Goal: Task Accomplishment & Management: Manage account settings

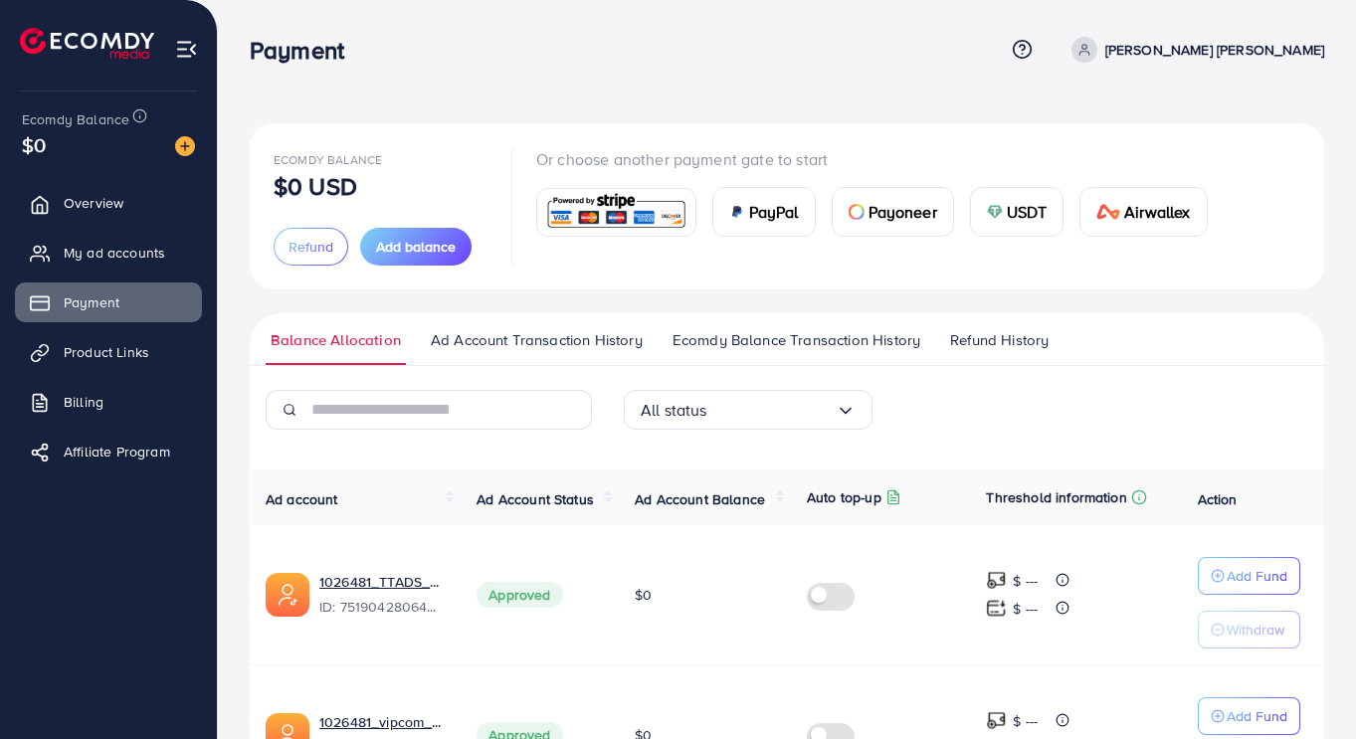
scroll to position [571, 0]
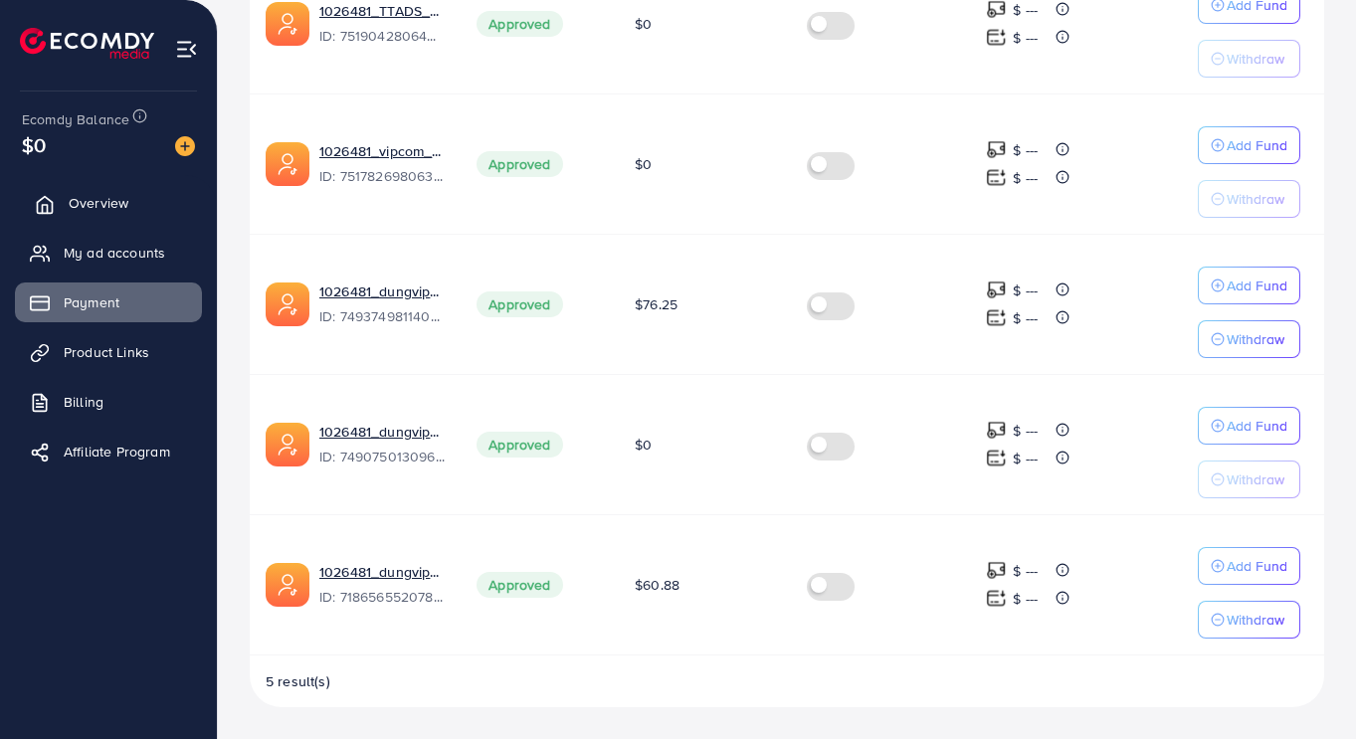
drag, startPoint x: 0, startPoint y: 0, endPoint x: 118, endPoint y: 201, distance: 233.3
click at [118, 201] on span "Overview" at bounding box center [99, 203] width 60 height 20
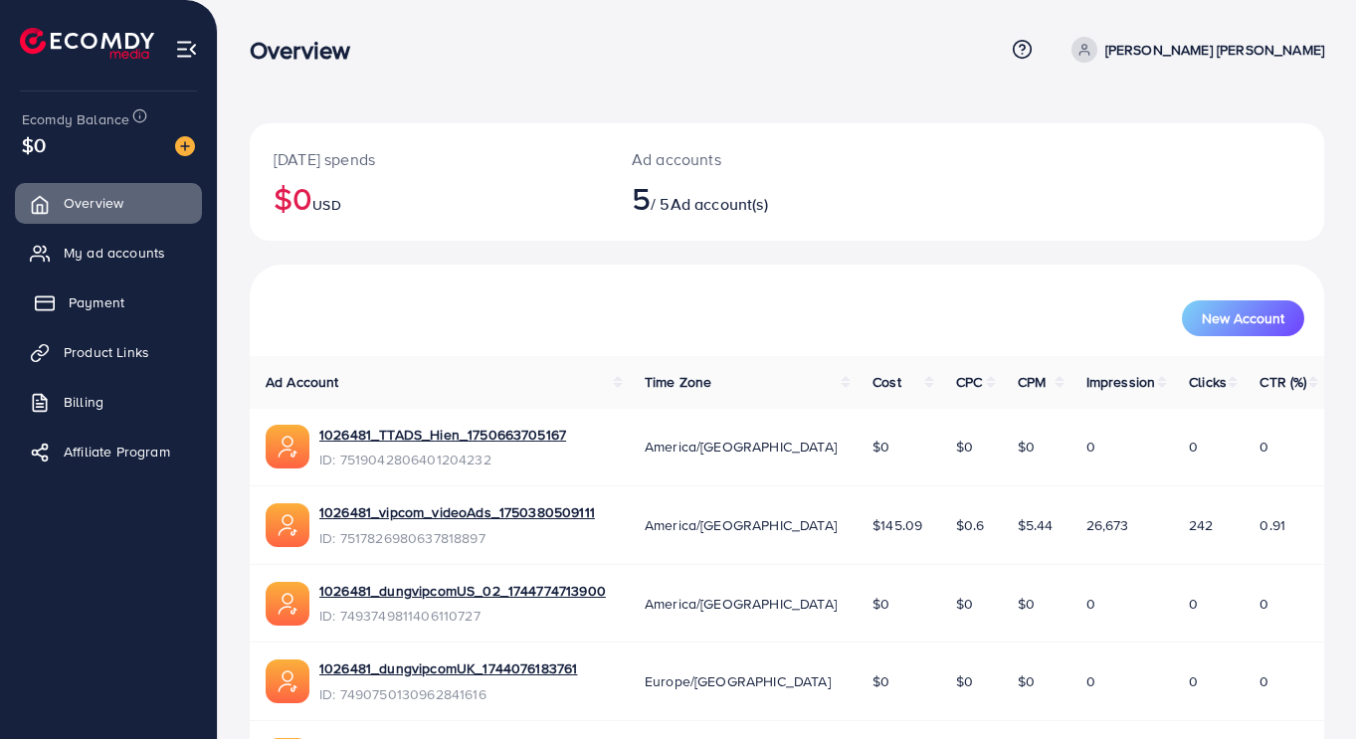
click at [100, 300] on span "Payment" at bounding box center [97, 303] width 56 height 20
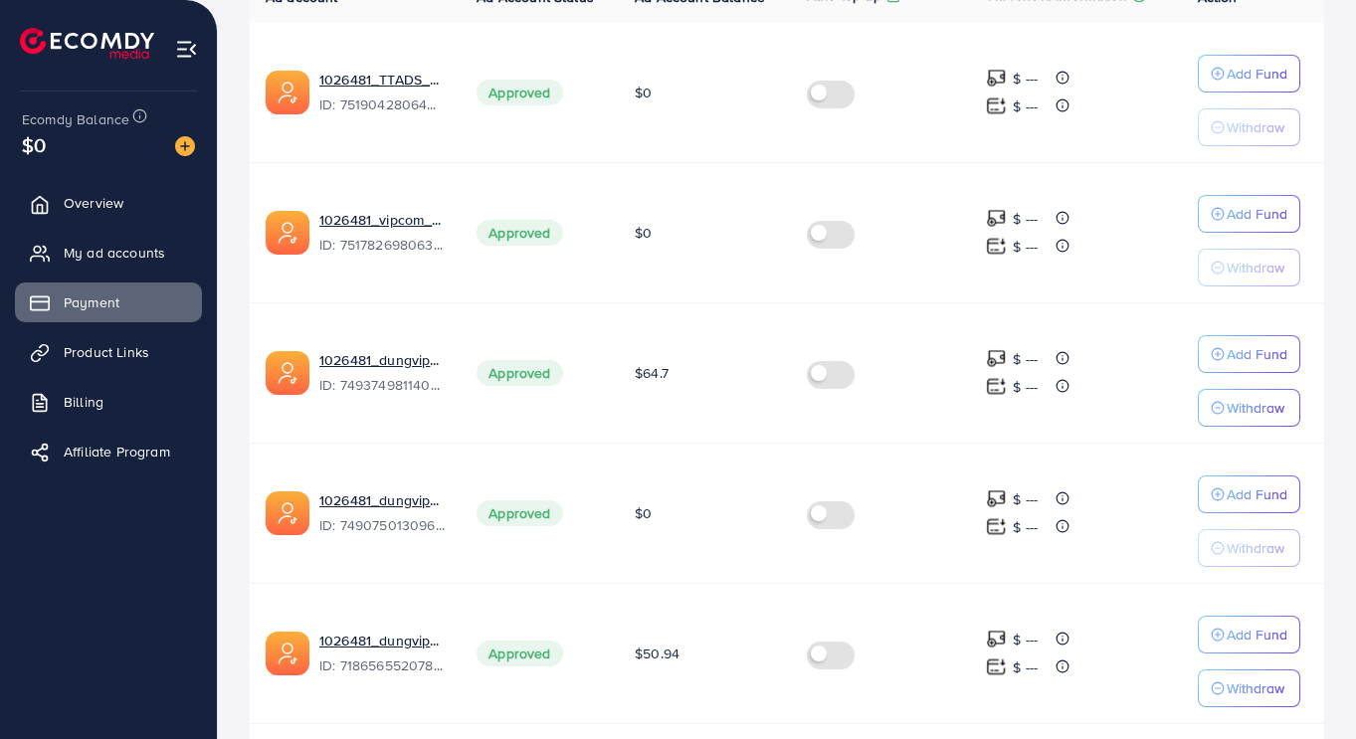
scroll to position [571, 0]
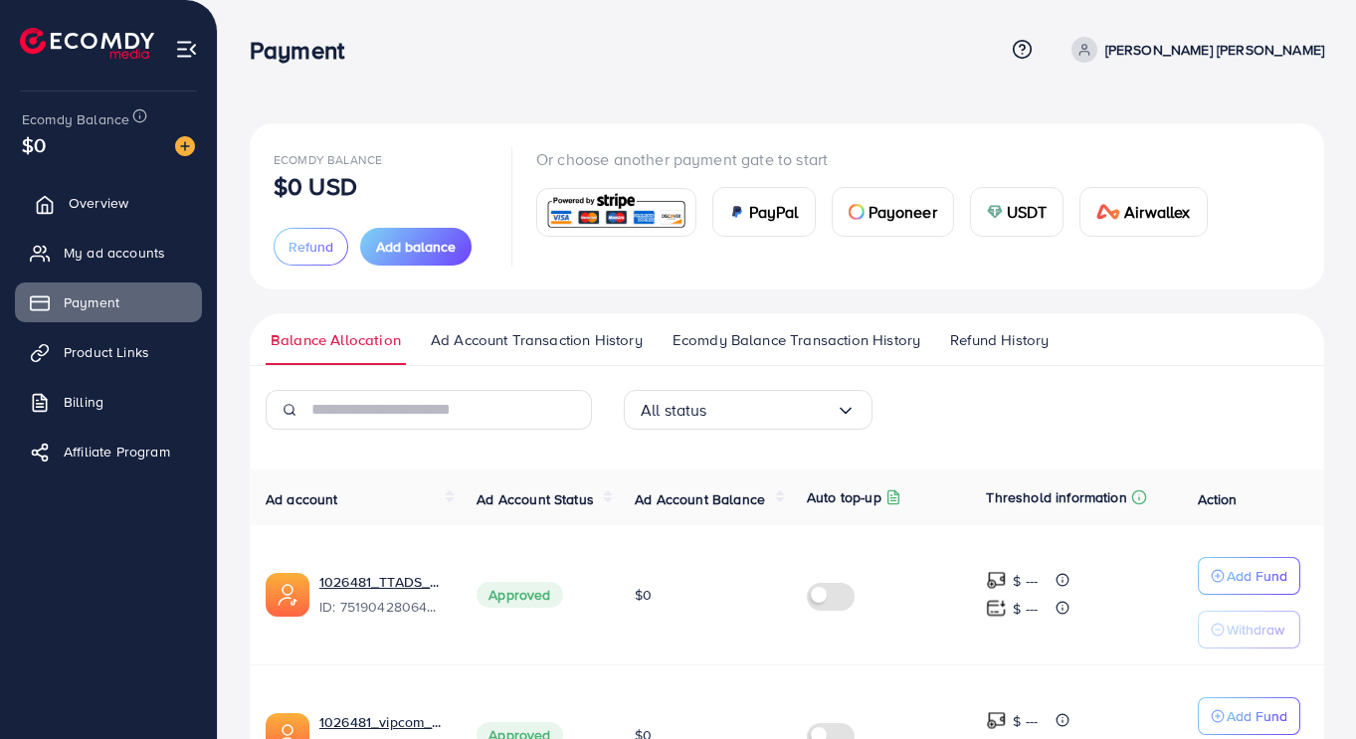
click at [91, 200] on span "Overview" at bounding box center [99, 203] width 60 height 20
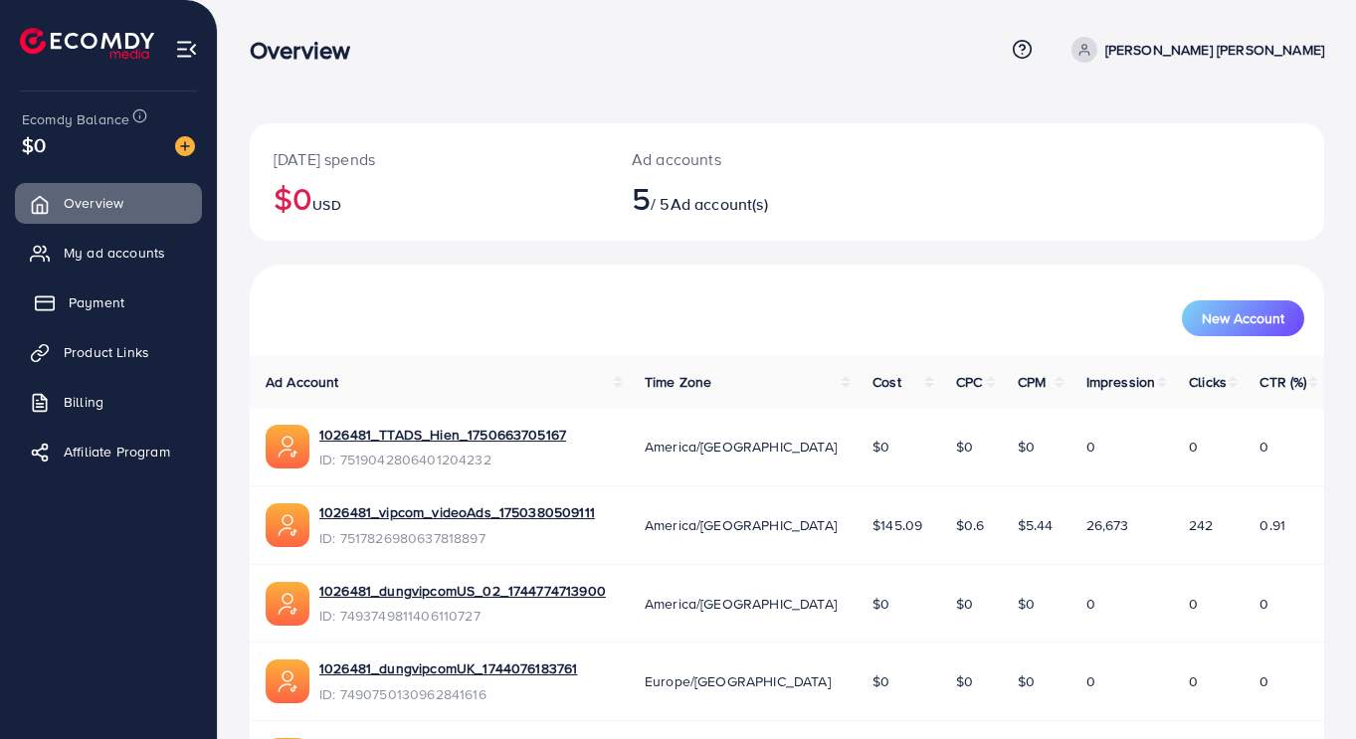
click at [98, 299] on span "Payment" at bounding box center [97, 303] width 56 height 20
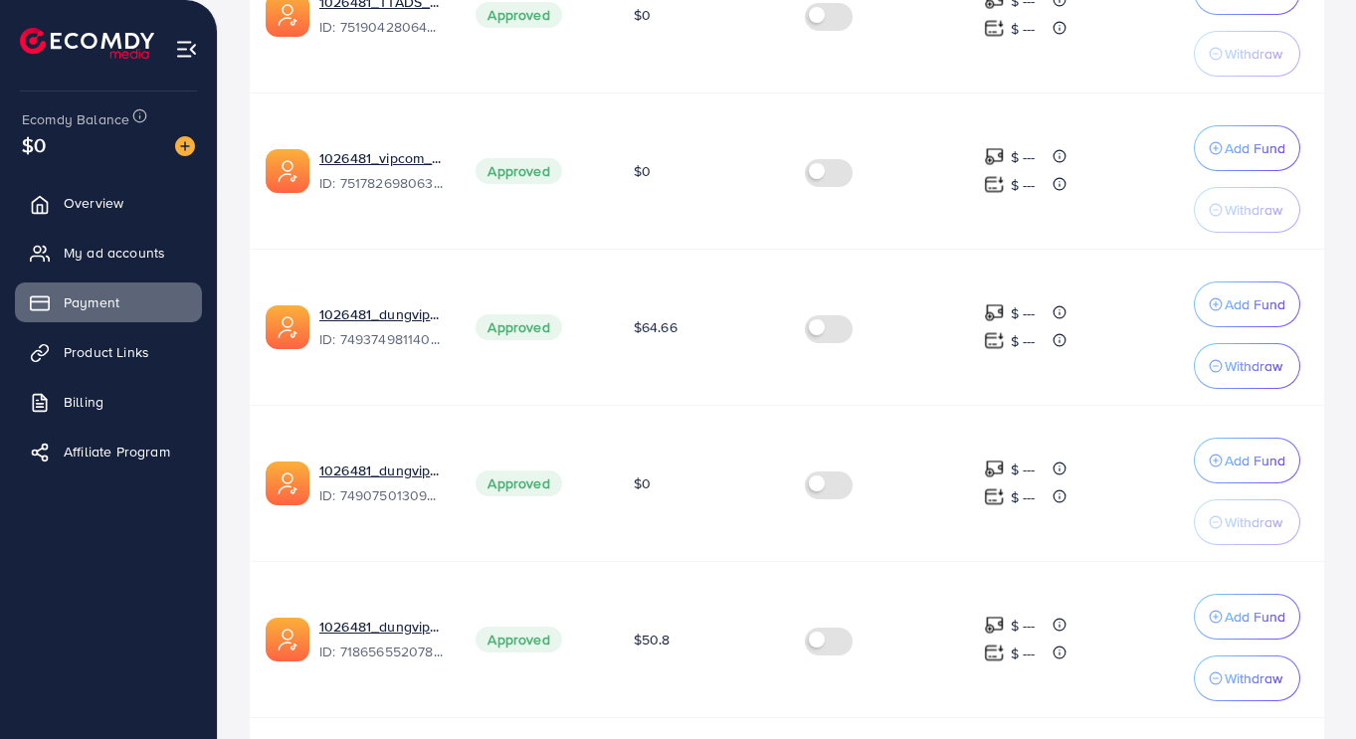
scroll to position [651, 0]
